Goal: Task Accomplishment & Management: Use online tool/utility

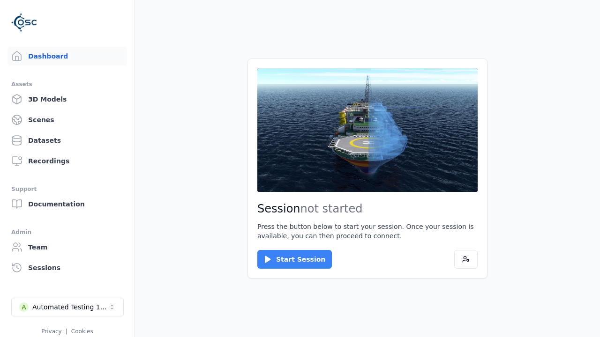
click at [289, 260] on button "Start Session" at bounding box center [294, 259] width 75 height 19
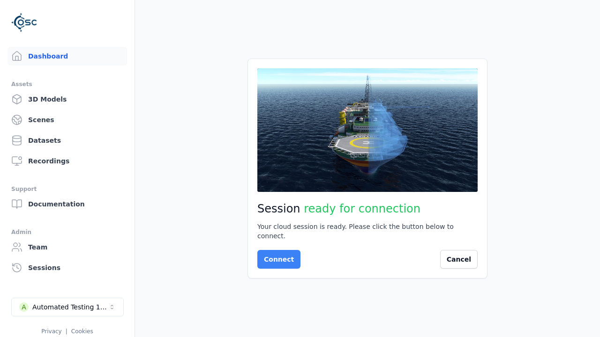
click at [276, 255] on button "Connect" at bounding box center [278, 259] width 43 height 19
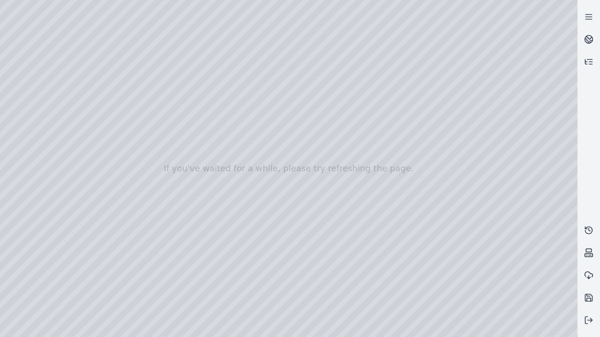
click at [2, 2] on div at bounding box center [288, 168] width 577 height 337
click at [3, 60] on div at bounding box center [288, 168] width 577 height 337
